Goal: Task Accomplishment & Management: Manage account settings

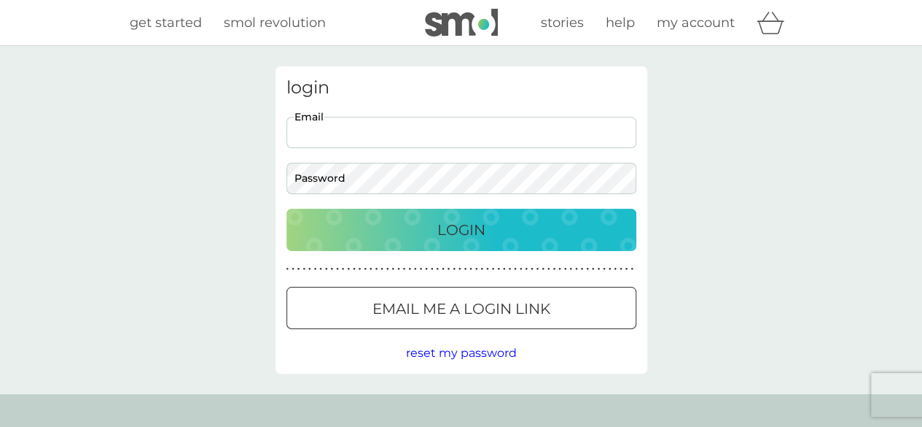
click at [373, 133] on input "Email" at bounding box center [462, 132] width 350 height 31
type input "[EMAIL_ADDRESS][DOMAIN_NAME]"
click at [427, 226] on div "Login" at bounding box center [461, 229] width 321 height 23
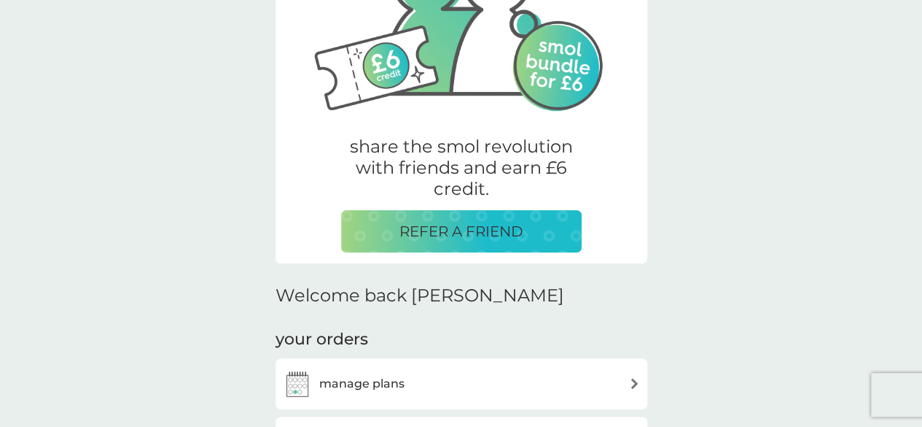
scroll to position [384, 0]
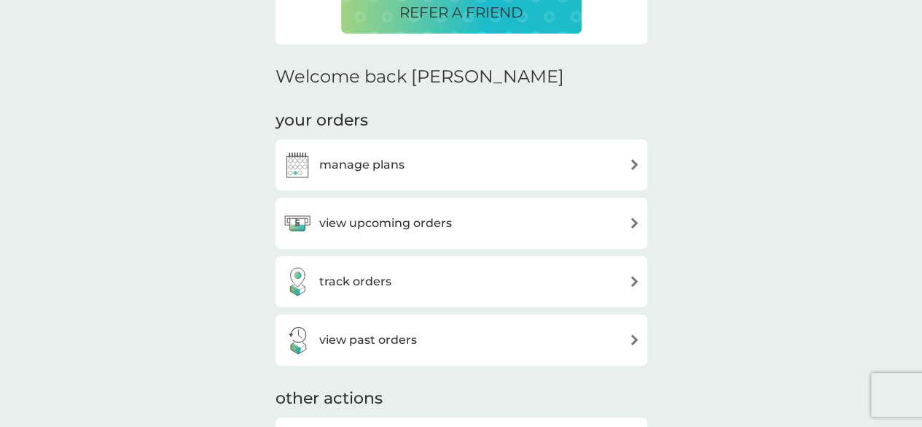
click at [615, 169] on div "manage plans" at bounding box center [461, 164] width 357 height 29
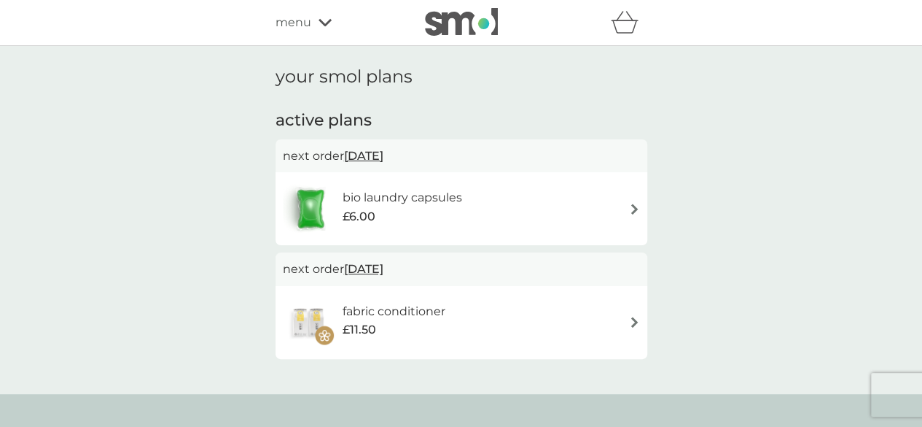
click at [510, 199] on div "bio laundry capsules £6.00" at bounding box center [461, 208] width 357 height 51
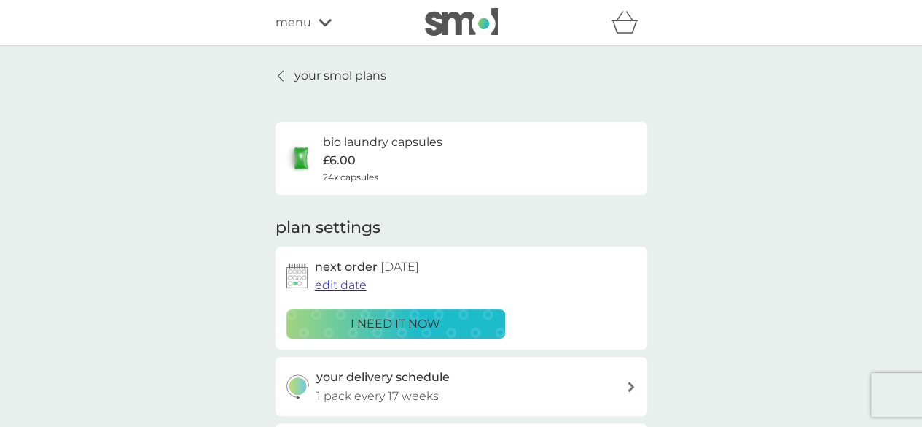
click at [280, 76] on icon at bounding box center [281, 76] width 6 height 12
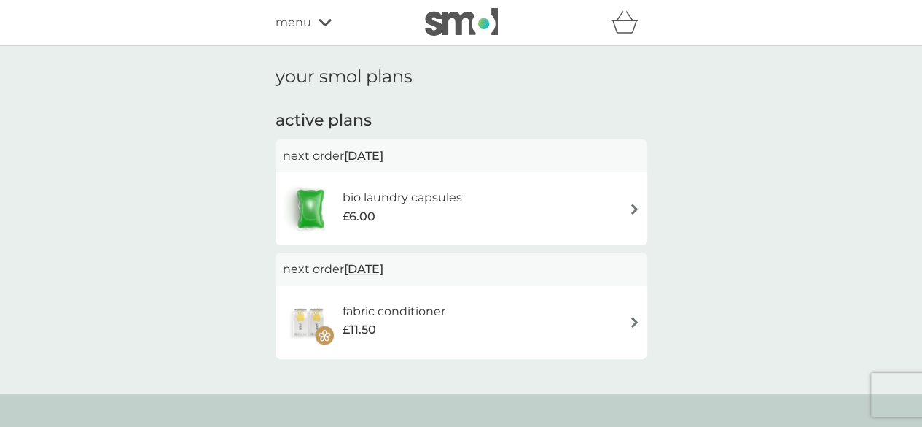
click at [572, 297] on div "fabric conditioner £11.50" at bounding box center [461, 322] width 357 height 51
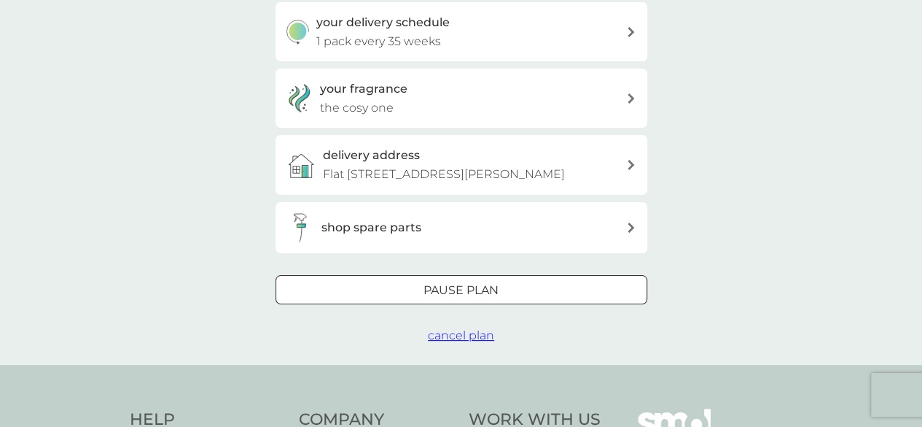
scroll to position [365, 0]
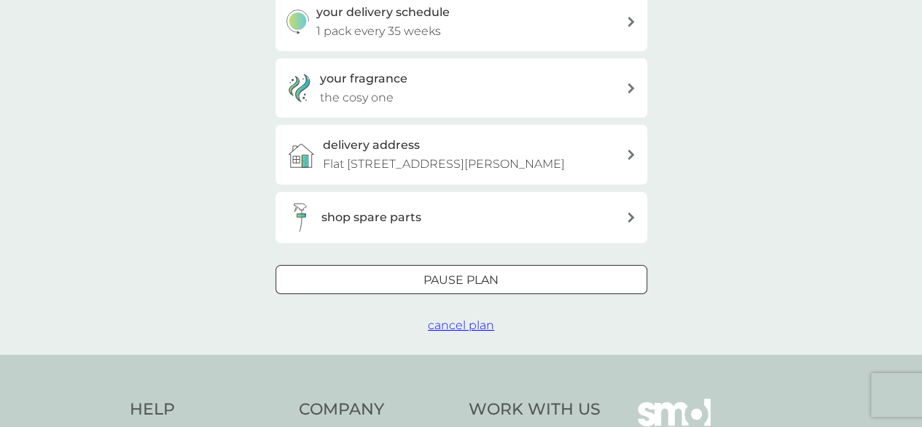
click at [478, 278] on div at bounding box center [478, 278] width 1 height 1
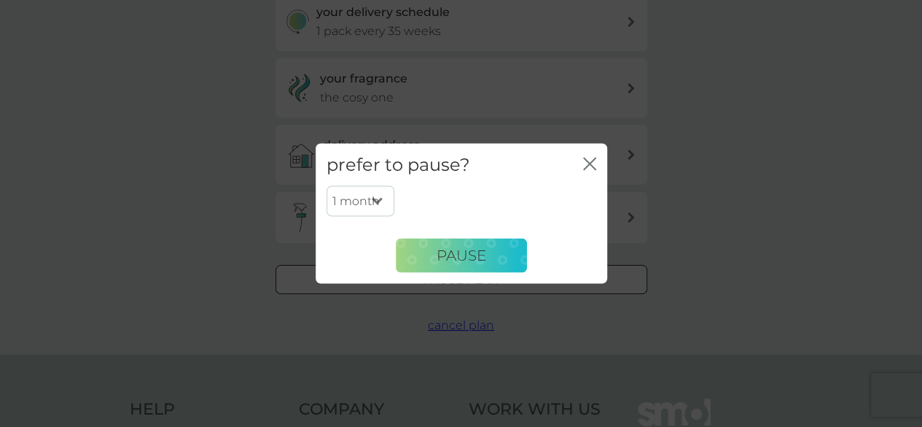
click at [368, 201] on select "1 month 2 months 3 months 4 months 5 months 6 months" at bounding box center [361, 201] width 68 height 31
select select "6"
click at [327, 186] on select "1 month 2 months 3 months 4 months 5 months 6 months" at bounding box center [361, 201] width 68 height 31
click at [468, 249] on span "Pause" at bounding box center [462, 255] width 50 height 18
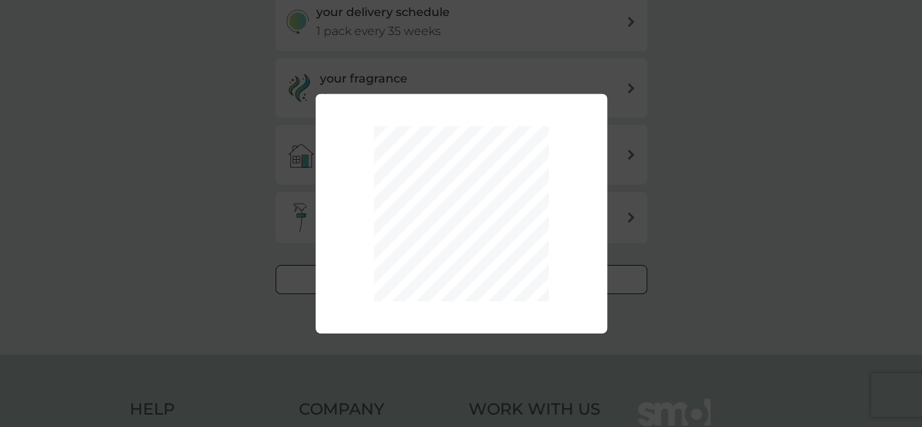
click at [616, 130] on div "1 month 2 months 3 months 4 months 5 months 6 months Pause" at bounding box center [461, 213] width 922 height 427
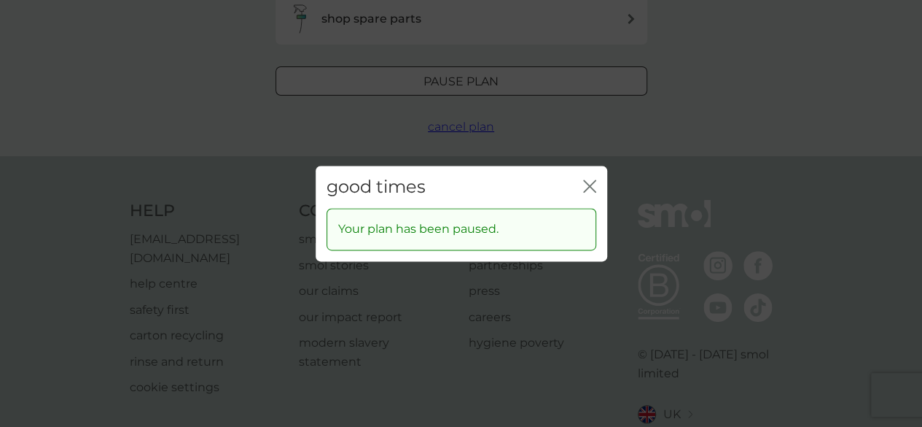
scroll to position [583, 0]
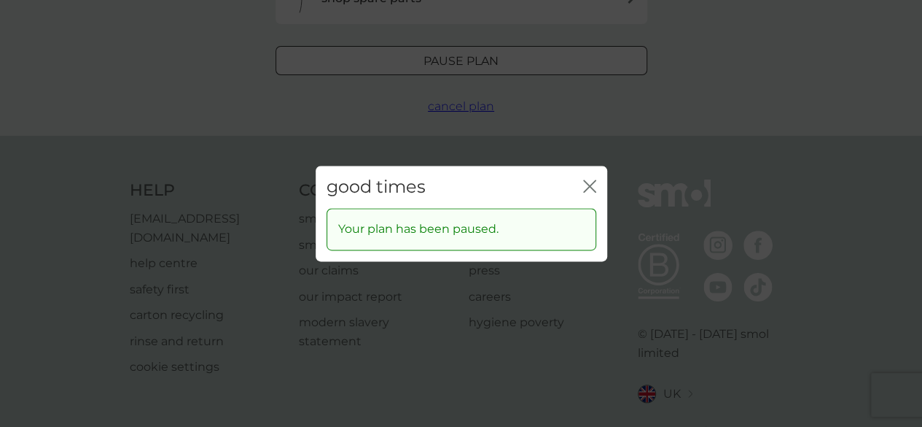
click at [589, 181] on div "close" at bounding box center [589, 186] width 13 height 21
click at [586, 188] on icon "close" at bounding box center [589, 185] width 13 height 13
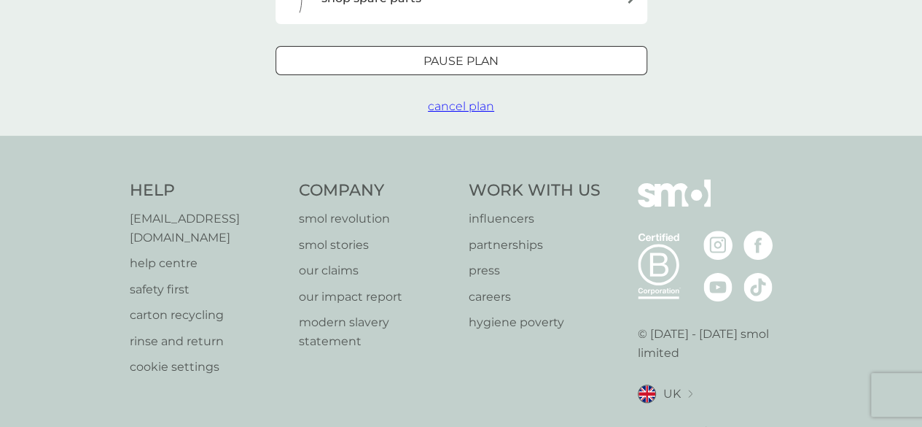
click at [476, 109] on span "cancel plan" at bounding box center [461, 106] width 66 height 14
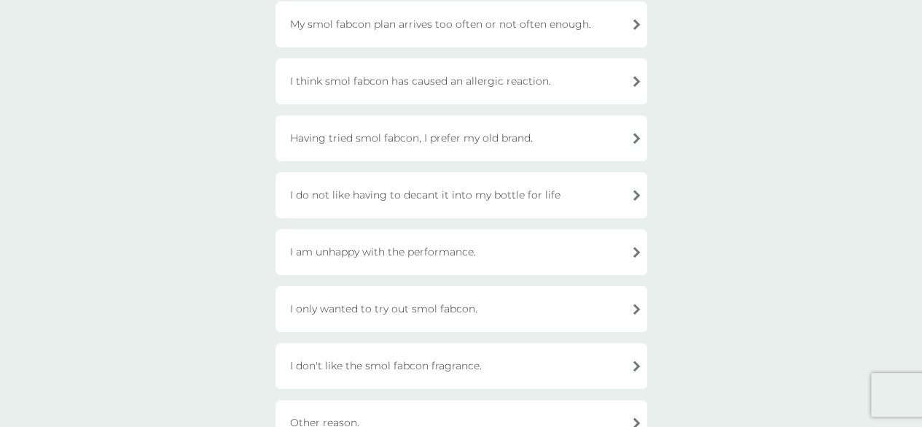
scroll to position [365, 0]
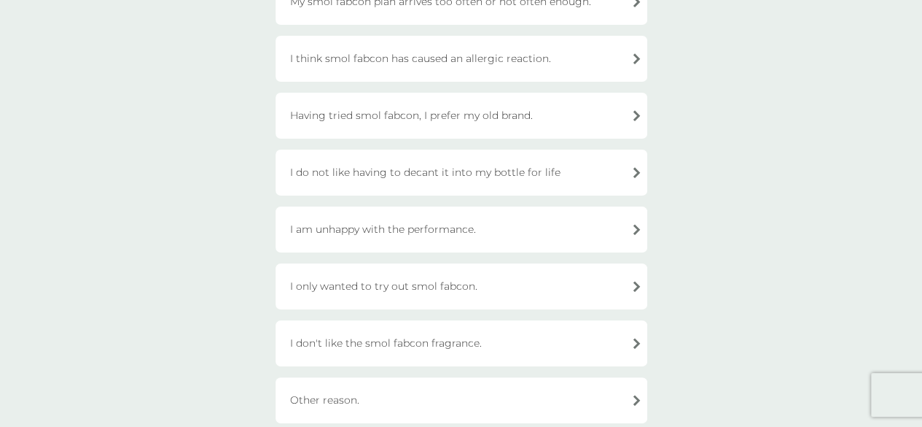
click at [514, 282] on div "I only wanted to try out smol fabcon." at bounding box center [462, 286] width 372 height 46
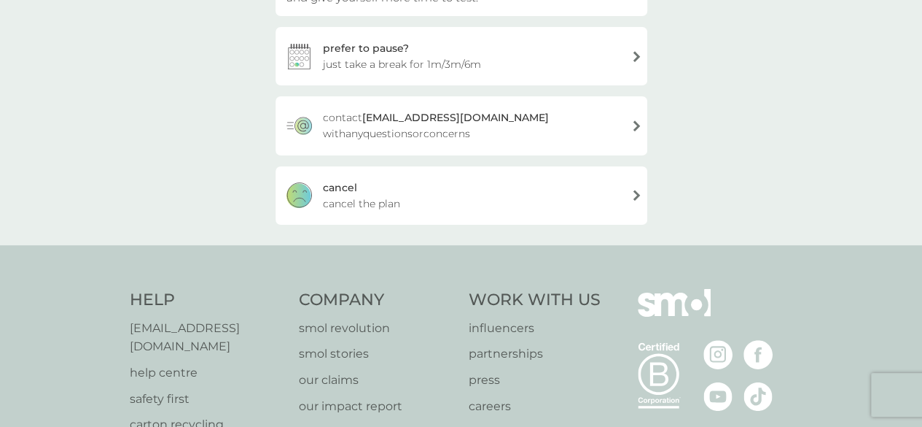
scroll to position [68, 0]
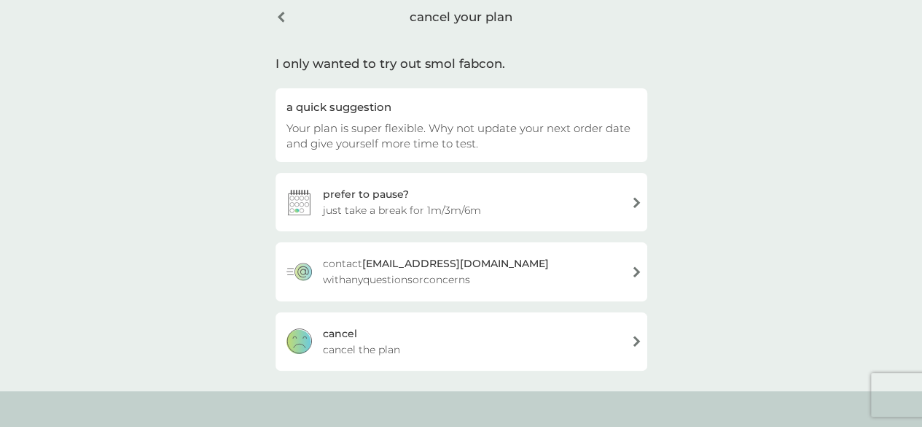
click at [351, 337] on div "cancel" at bounding box center [340, 333] width 34 height 16
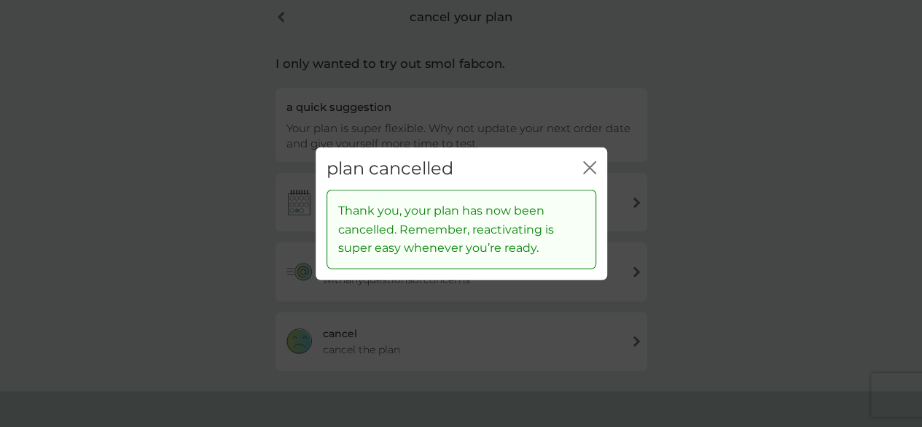
click at [588, 160] on div "close" at bounding box center [589, 168] width 13 height 21
click at [598, 163] on div "plan cancelled close" at bounding box center [462, 168] width 292 height 43
click at [590, 167] on icon "close" at bounding box center [593, 167] width 6 height 12
